Goal: Transaction & Acquisition: Book appointment/travel/reservation

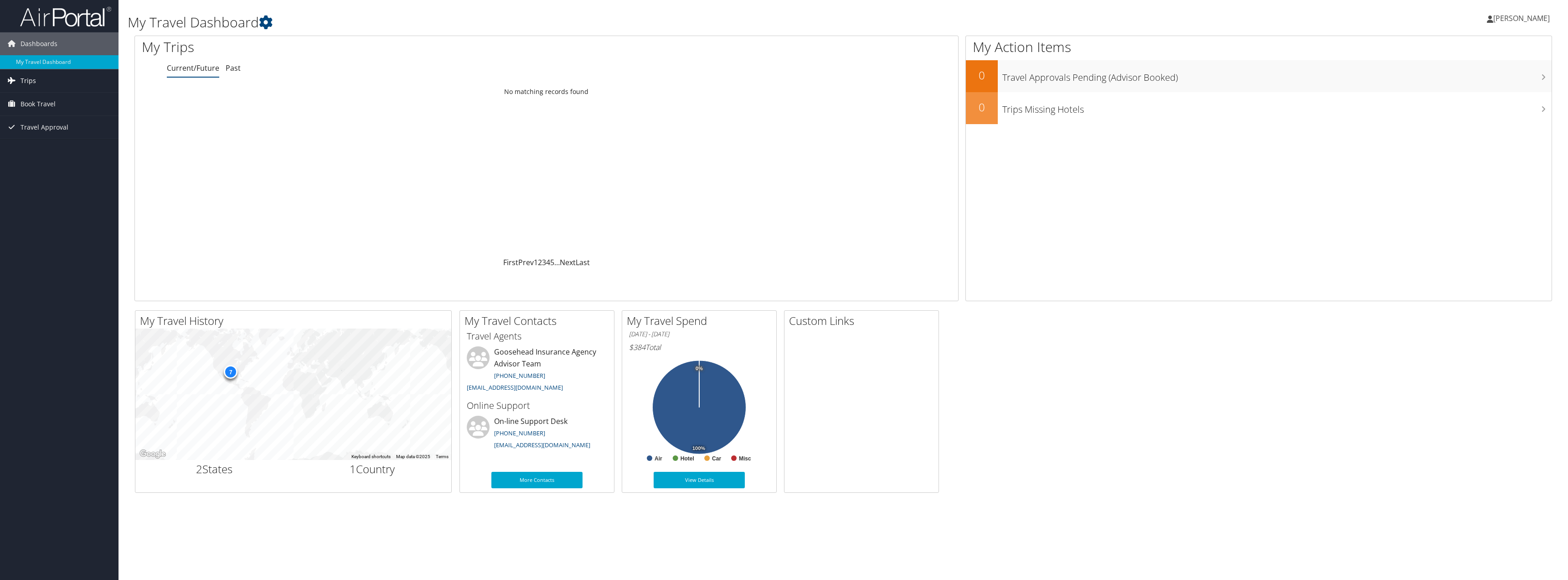
click at [31, 81] on span "Trips" at bounding box center [28, 80] width 16 height 22
click at [34, 149] on span "Book Travel" at bounding box center [38, 145] width 35 height 22
click at [82, 189] on link "Book/Manage Online Trips" at bounding box center [59, 190] width 118 height 14
click at [44, 101] on span "Book Travel" at bounding box center [38, 103] width 35 height 22
click at [83, 150] on link "Book/Manage Online Trips" at bounding box center [59, 150] width 118 height 14
